Goal: Information Seeking & Learning: Check status

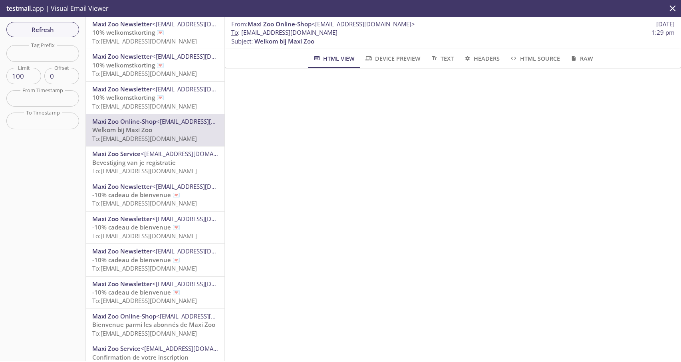
click at [156, 48] on div "Maxi Zoo Newsletter <[EMAIL_ADDRESS][DOMAIN_NAME]> 10% welkomstkorting 💌 To: [E…" at bounding box center [155, 33] width 139 height 32
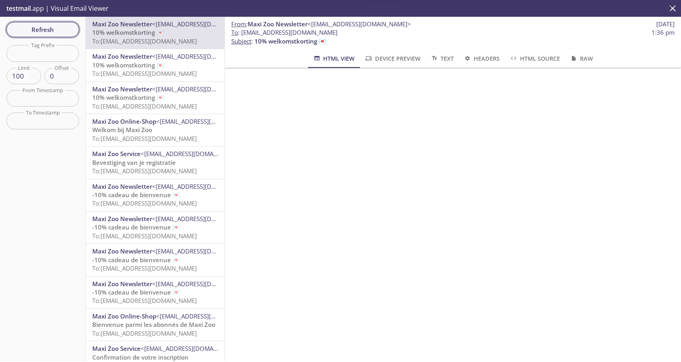
click at [52, 30] on span "Refresh" at bounding box center [43, 29] width 60 height 10
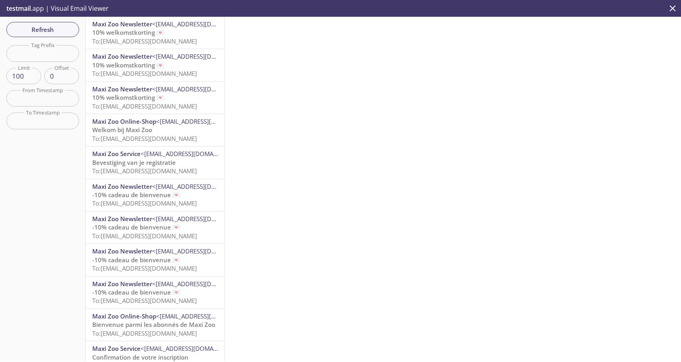
click at [162, 44] on span "To: [EMAIL_ADDRESS][DOMAIN_NAME]" at bounding box center [144, 41] width 105 height 8
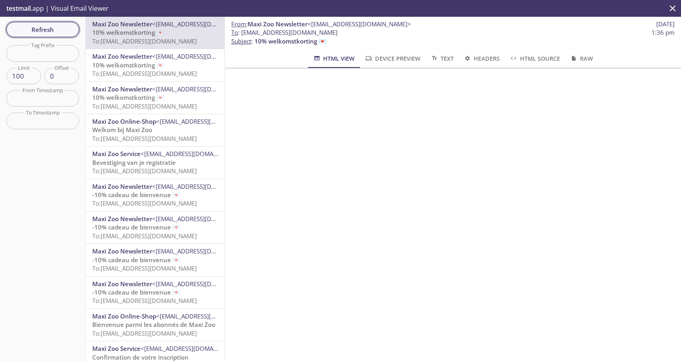
click at [55, 28] on span "Refresh" at bounding box center [43, 29] width 60 height 10
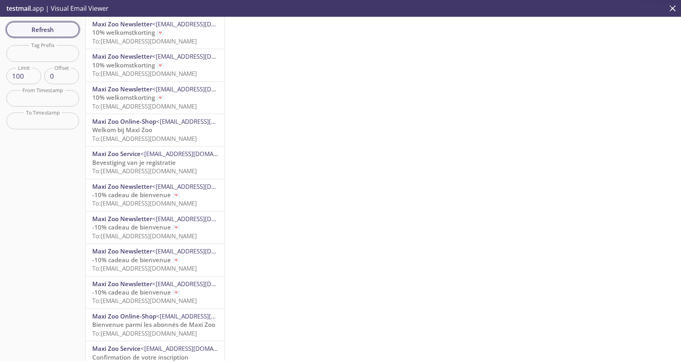
click at [55, 28] on span "Refresh" at bounding box center [43, 29] width 60 height 10
click at [134, 26] on span "Maxi Zoo Newsletter" at bounding box center [122, 24] width 60 height 8
